Goal: Transaction & Acquisition: Subscribe to service/newsletter

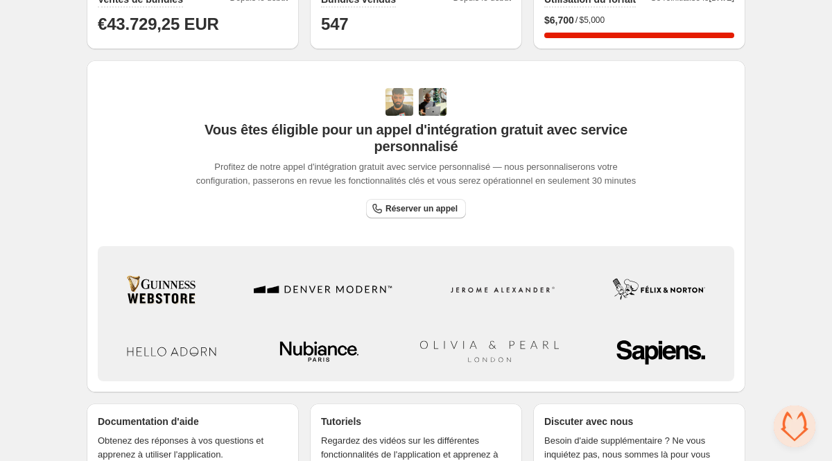
scroll to position [386, 0]
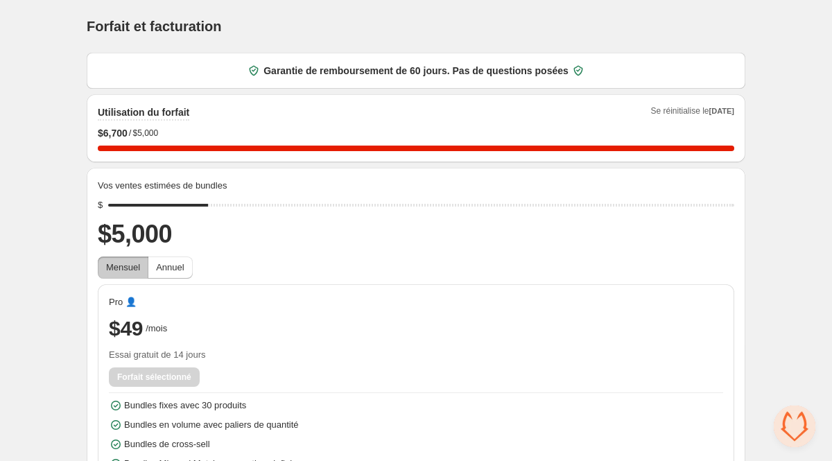
click at [70, 317] on div "Forfait et facturation. This page is ready Forfait et facturation Garantie de r…" at bounding box center [416, 266] width 692 height 532
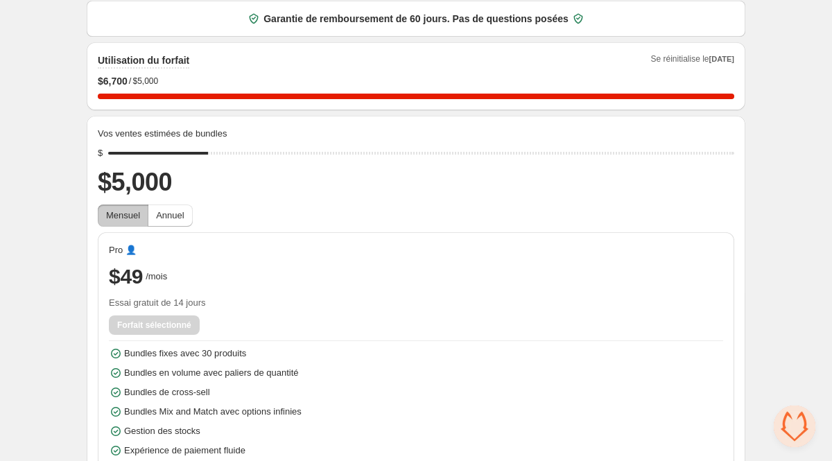
scroll to position [71, 0]
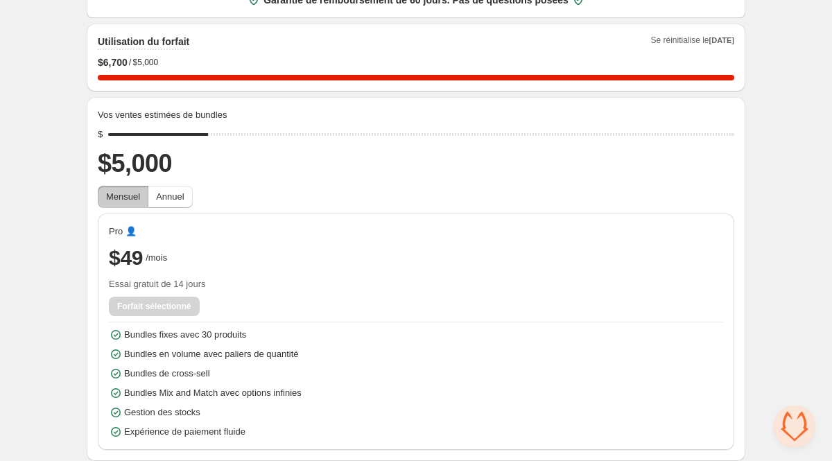
click at [819, 312] on div "Home Bundles Analytics Plan and Billing Forfait et facturation. This page is re…" at bounding box center [416, 195] width 832 height 532
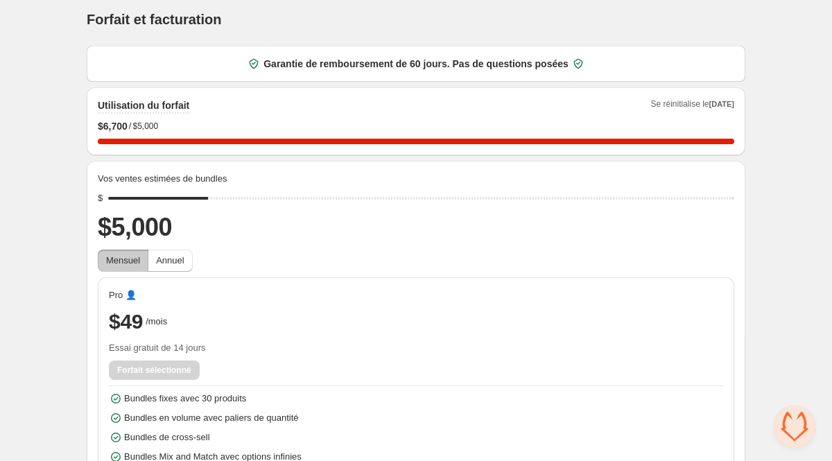
scroll to position [0, 0]
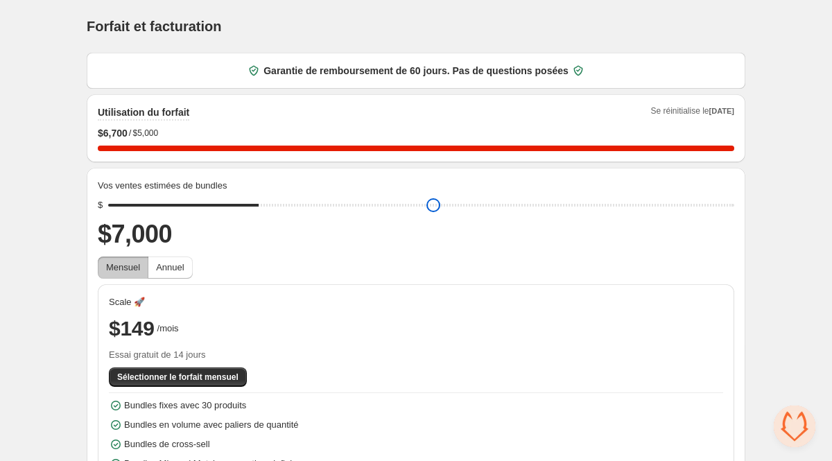
drag, startPoint x: 215, startPoint y: 204, endPoint x: 263, endPoint y: 204, distance: 48.5
click at [263, 204] on input "range" at bounding box center [421, 204] width 626 height 19
drag, startPoint x: 263, startPoint y: 204, endPoint x: 235, endPoint y: 204, distance: 28.4
click at [235, 204] on input "range" at bounding box center [421, 204] width 626 height 19
drag, startPoint x: 235, startPoint y: 205, endPoint x: 257, endPoint y: 207, distance: 22.2
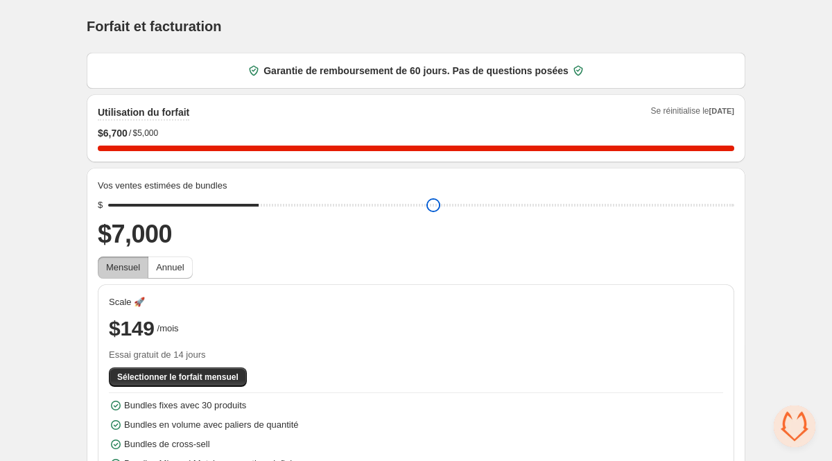
click at [257, 207] on input "range" at bounding box center [421, 204] width 626 height 19
drag, startPoint x: 257, startPoint y: 207, endPoint x: 353, endPoint y: 210, distance: 95.7
click at [353, 210] on input "range" at bounding box center [421, 204] width 626 height 19
drag, startPoint x: 360, startPoint y: 205, endPoint x: 444, endPoint y: 211, distance: 84.0
click at [444, 211] on input "range" at bounding box center [421, 204] width 626 height 19
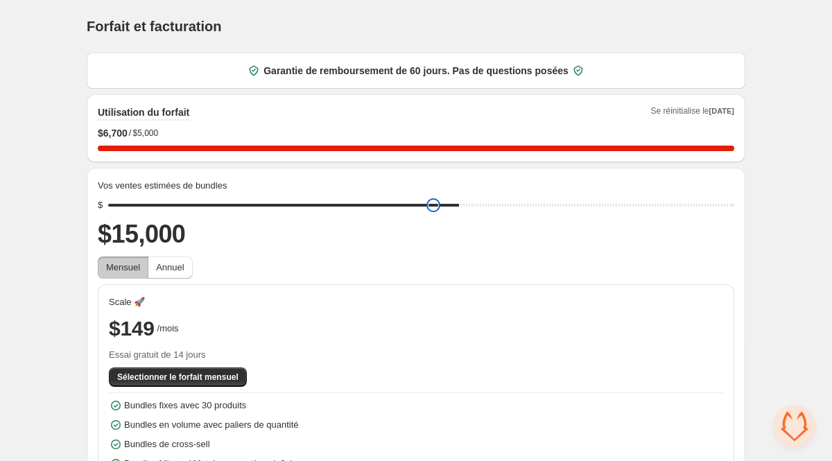
drag, startPoint x: 434, startPoint y: 203, endPoint x: 457, endPoint y: 204, distance: 22.9
click at [457, 204] on input "range" at bounding box center [421, 204] width 626 height 19
click at [462, 207] on input "range" at bounding box center [421, 204] width 626 height 19
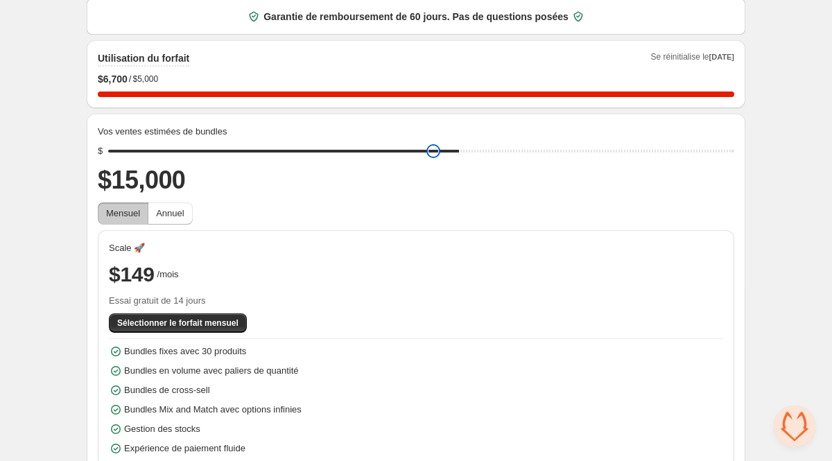
scroll to position [71, 0]
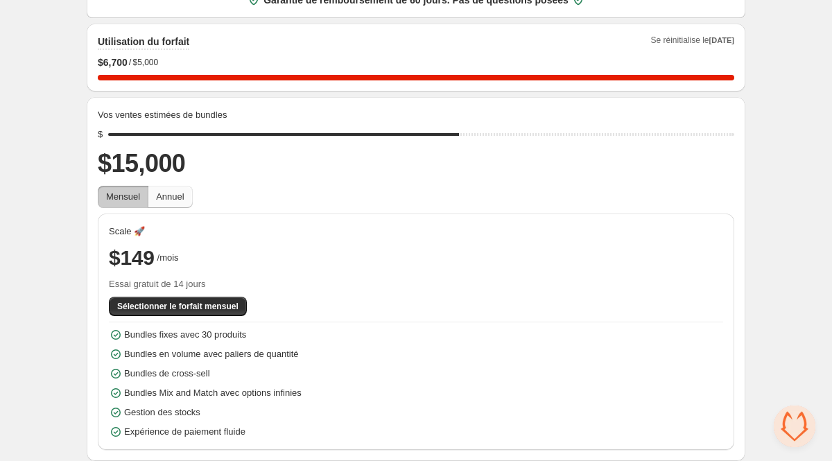
click at [172, 202] on span "Annuel" at bounding box center [170, 197] width 28 height 14
click at [128, 197] on span "Mensuel" at bounding box center [123, 196] width 34 height 10
click at [168, 197] on span "Annuel" at bounding box center [170, 196] width 28 height 10
click at [131, 197] on span "Mensuel" at bounding box center [123, 196] width 34 height 10
drag, startPoint x: 458, startPoint y: 136, endPoint x: 369, endPoint y: 168, distance: 94.9
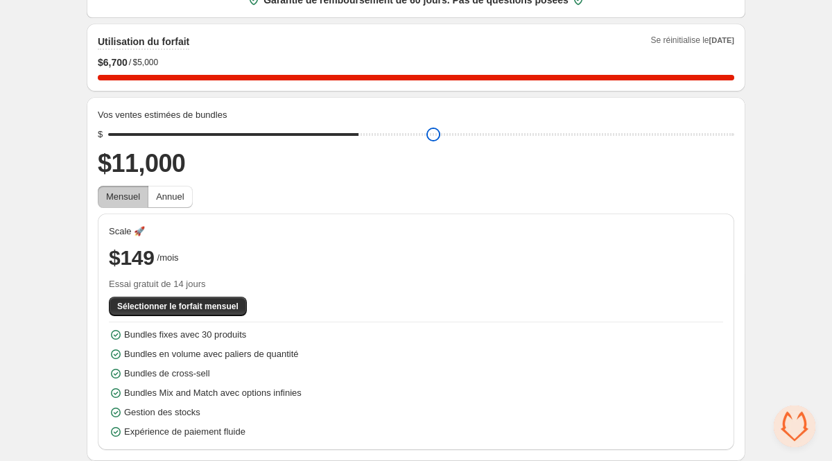
type input "*****"
click at [369, 144] on input "range" at bounding box center [421, 134] width 626 height 19
click at [173, 309] on span "Sélectionner le forfait mensuel" at bounding box center [177, 306] width 121 height 11
